Goal: Information Seeking & Learning: Learn about a topic

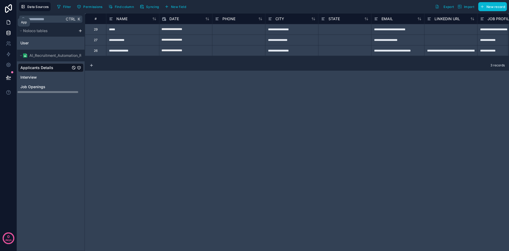
click at [9, 24] on icon at bounding box center [8, 22] width 5 height 5
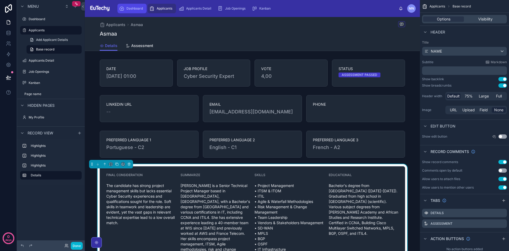
click at [127, 10] on span "Dashboard" at bounding box center [135, 8] width 16 height 4
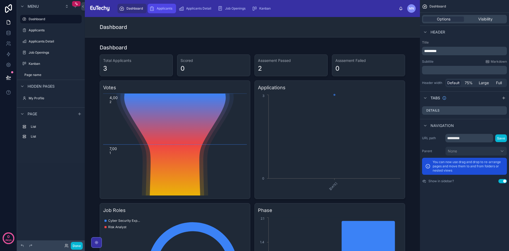
click at [163, 11] on div "Applicants" at bounding box center [161, 8] width 25 height 8
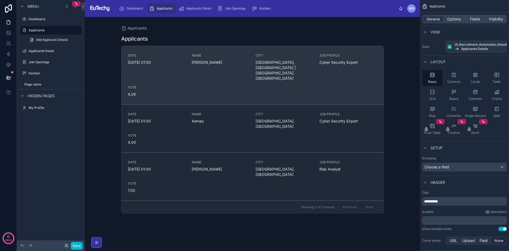
click at [163, 92] on span "4,00" at bounding box center [157, 94] width 58 height 5
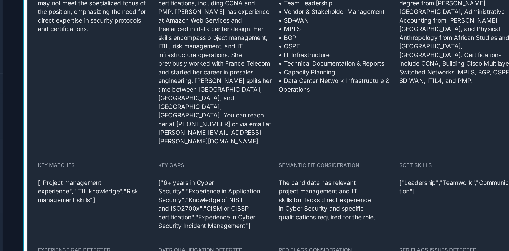
scroll to position [176, 0]
click at [283, 162] on div "The candidate has relevant project management and IT skills but lacks direct ex…" at bounding box center [290, 177] width 70 height 30
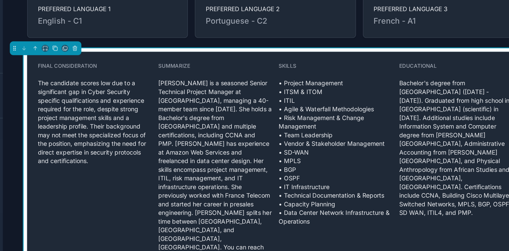
scroll to position [93, 0]
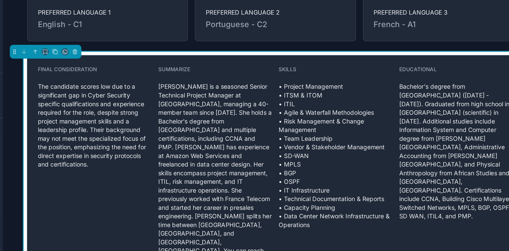
click at [235, 118] on span "[PERSON_NAME] is a seasoned Senior Technical Project Manager at [GEOGRAPHIC_DAT…" at bounding box center [216, 166] width 70 height 122
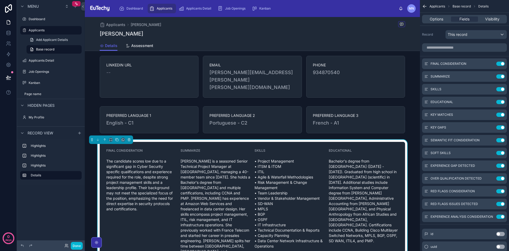
scroll to position [32, 0]
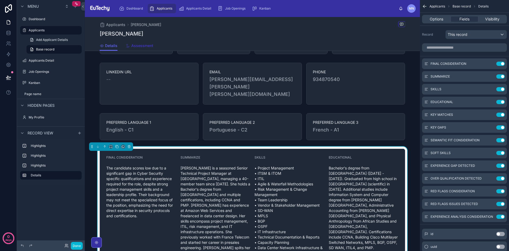
click at [134, 47] on span "Assessment" at bounding box center [142, 45] width 22 height 5
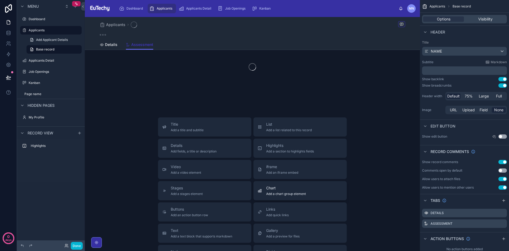
scroll to position [32, 0]
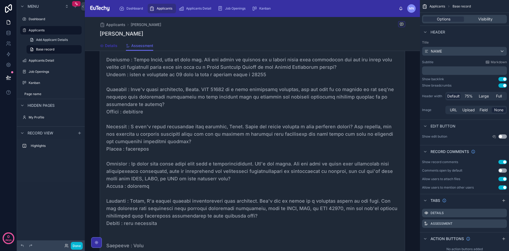
click at [110, 46] on span "Details" at bounding box center [111, 45] width 12 height 5
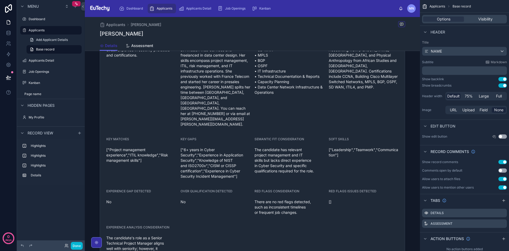
scroll to position [193, 0]
click at [137, 131] on div at bounding box center [252, 129] width 335 height 286
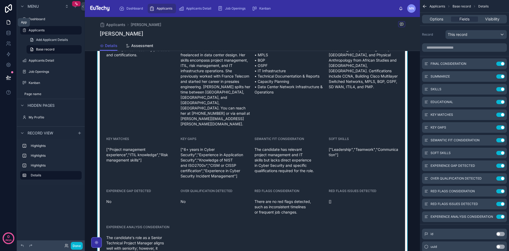
click at [11, 23] on icon at bounding box center [8, 22] width 5 height 5
click at [38, 28] on label "Applicants" at bounding box center [50, 30] width 42 height 4
